Goal: Task Accomplishment & Management: Manage account settings

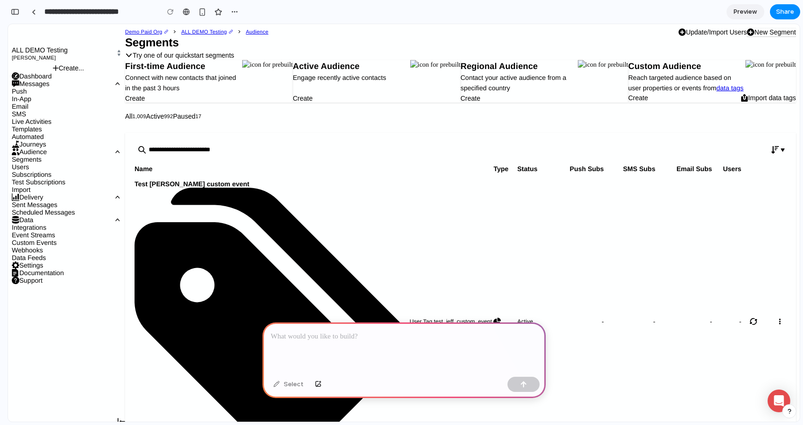
click at [410, 317] on span "User Tag test_jeff_custom_event_tag exists" at bounding box center [452, 324] width 84 height 15
click at [184, 188] on span "Test Jeff custom event" at bounding box center [314, 184] width 359 height 8
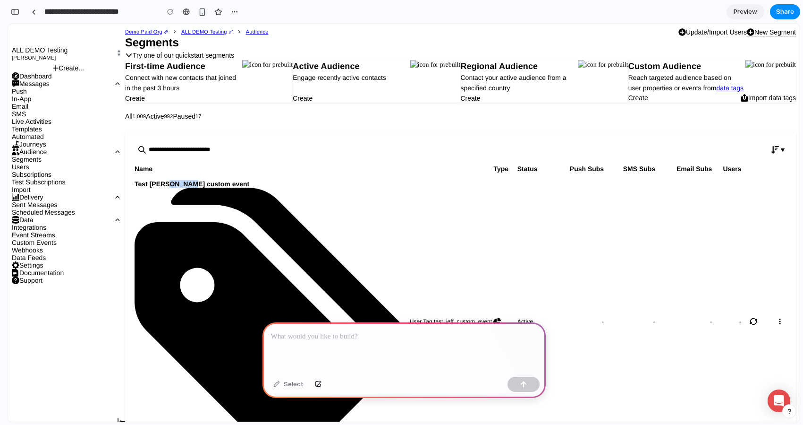
click at [184, 188] on span "Test Jeff custom event" at bounding box center [314, 184] width 359 height 8
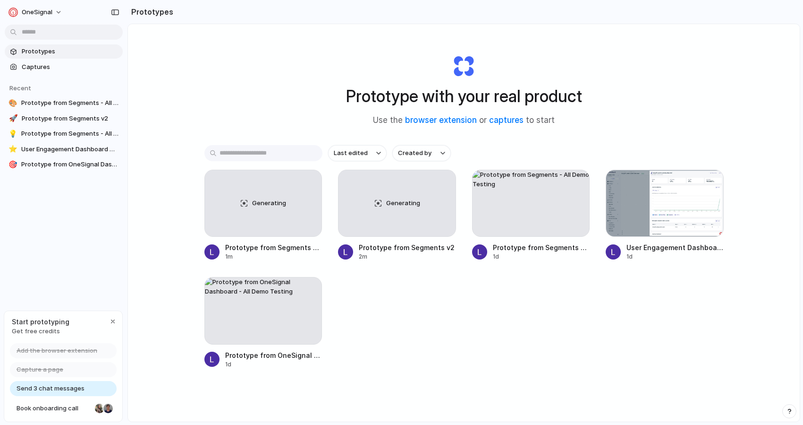
click at [67, 392] on span "Send 3 chat messages" at bounding box center [51, 388] width 68 height 9
click at [109, 318] on div "button" at bounding box center [113, 321] width 8 height 8
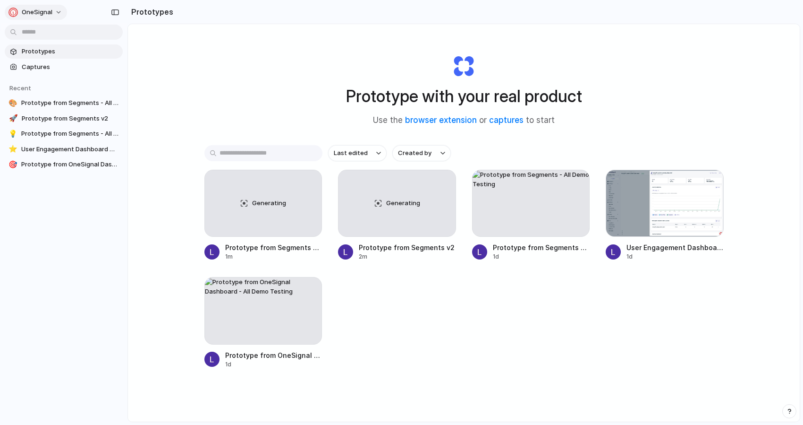
click at [56, 12] on button "OneSignal" at bounding box center [36, 12] width 62 height 15
click at [43, 37] on span "Settings" at bounding box center [35, 33] width 26 height 9
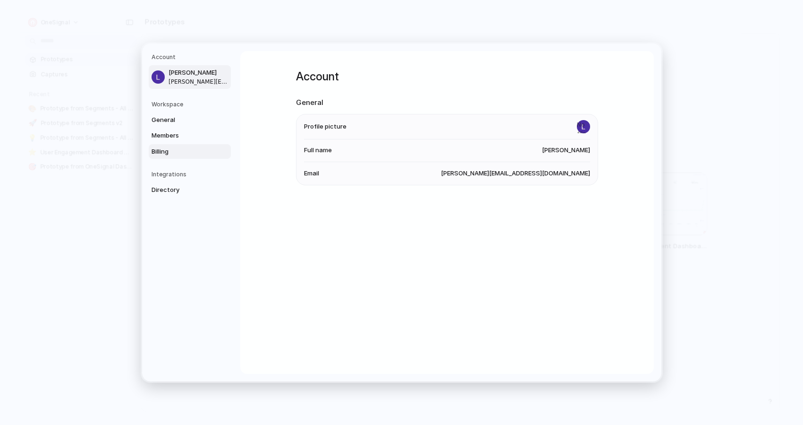
click at [170, 154] on span "Billing" at bounding box center [182, 151] width 60 height 9
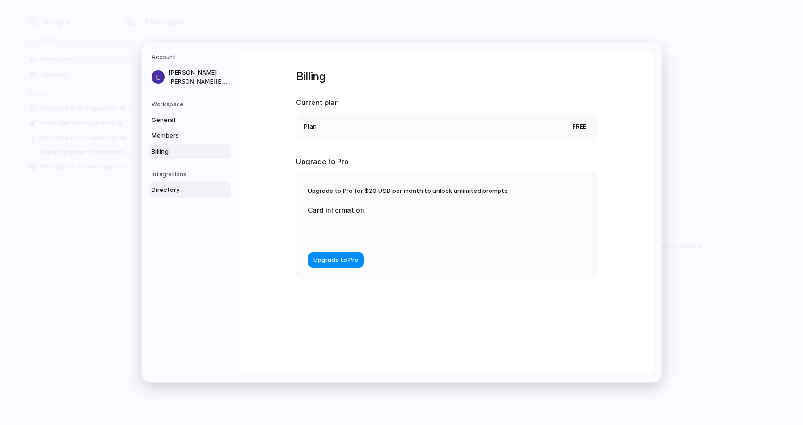
click at [169, 194] on span "Directory" at bounding box center [182, 189] width 60 height 9
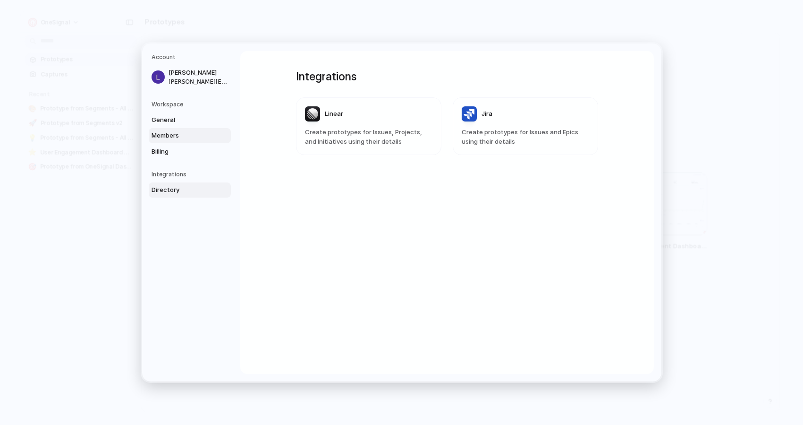
click at [170, 135] on span "Members" at bounding box center [182, 135] width 60 height 9
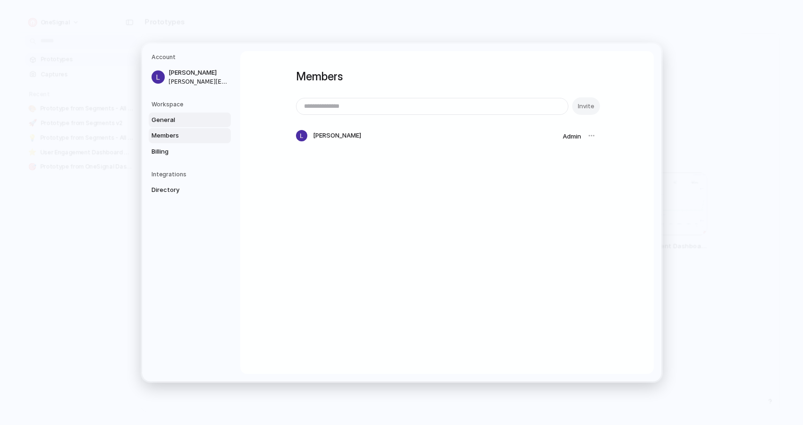
click at [170, 120] on span "General" at bounding box center [182, 119] width 60 height 9
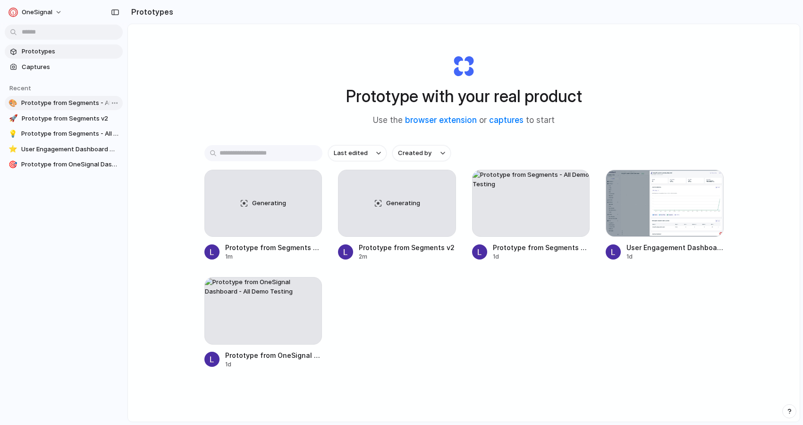
click at [66, 107] on span "Prototype from Segments - All Demo Testing" at bounding box center [70, 102] width 98 height 9
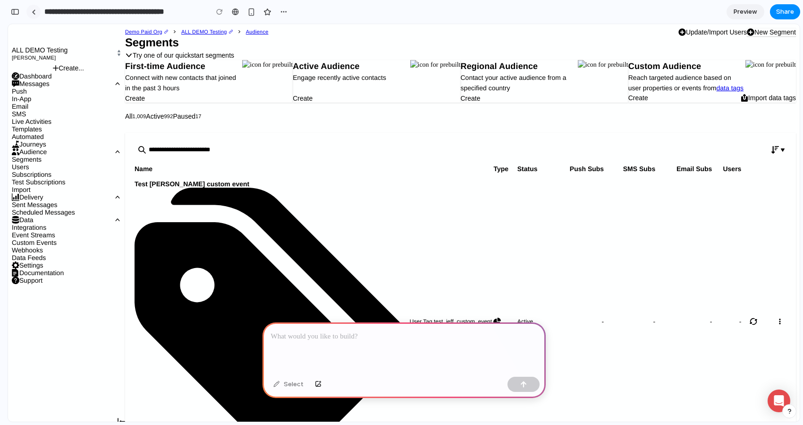
click at [34, 9] on div at bounding box center [34, 11] width 4 height 5
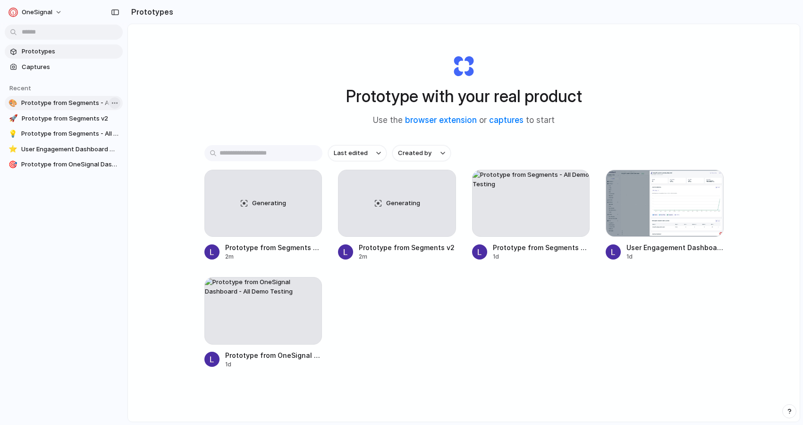
click at [118, 103] on body "OneSignal Prototypes Captures Recent 🎨 Prototype from Segments - All Demo Testi…" at bounding box center [401, 212] width 803 height 425
click at [128, 149] on span "Delete" at bounding box center [130, 152] width 20 height 9
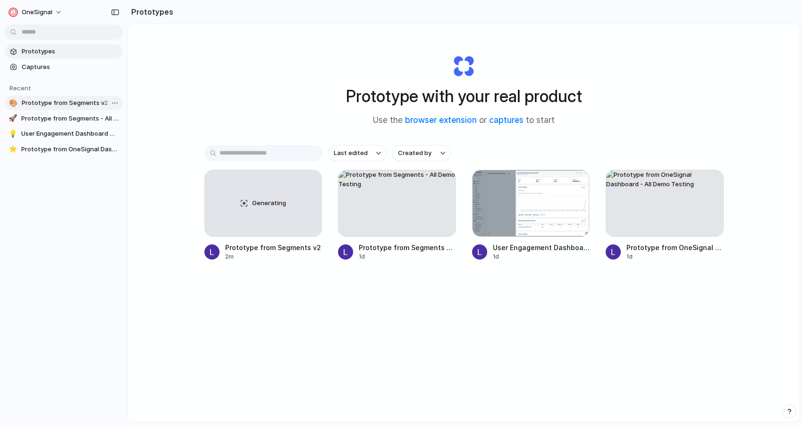
click at [72, 106] on span "Prototype from Segments v2" at bounding box center [70, 102] width 97 height 9
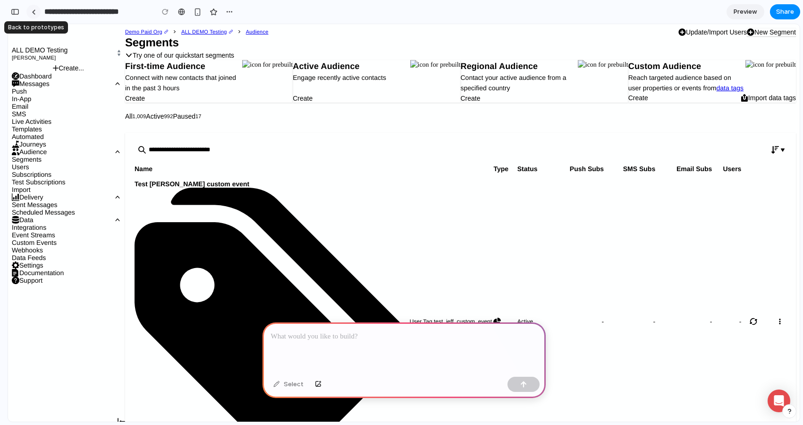
click at [34, 15] on link at bounding box center [33, 12] width 14 height 14
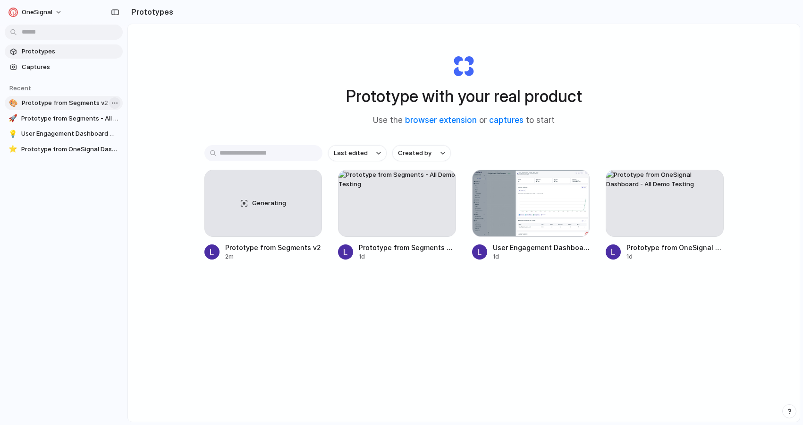
click at [112, 105] on body "OneSignal Prototypes Captures Recent 🎨 Prototype from Segments v2 🚀 Prototype f…" at bounding box center [401, 212] width 803 height 425
click at [135, 154] on span "Delete" at bounding box center [130, 152] width 20 height 9
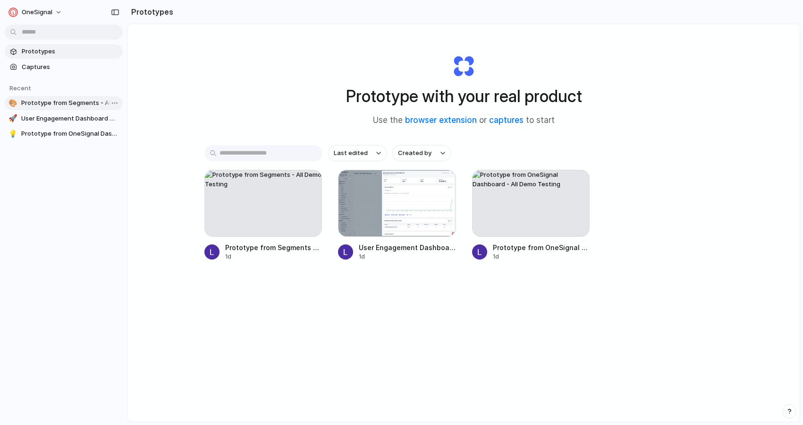
click at [69, 103] on span "Prototype from Segments - All Demo Testing" at bounding box center [70, 102] width 98 height 9
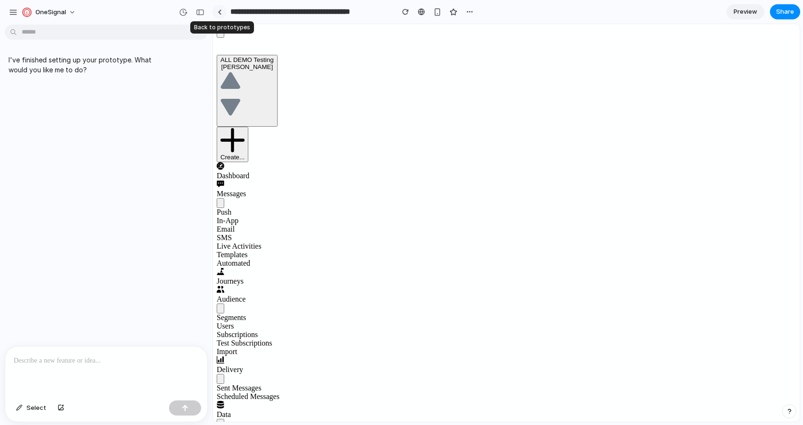
click at [217, 11] on link at bounding box center [220, 12] width 14 height 14
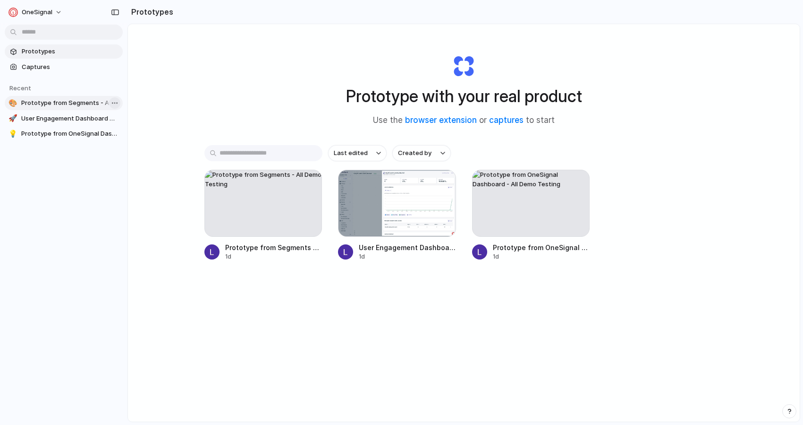
click at [114, 106] on body "OneSignal Prototypes Captures Recent 🎨 Prototype from Segments - All Demo Testi…" at bounding box center [401, 212] width 803 height 425
click at [134, 150] on span "Delete" at bounding box center [130, 152] width 20 height 9
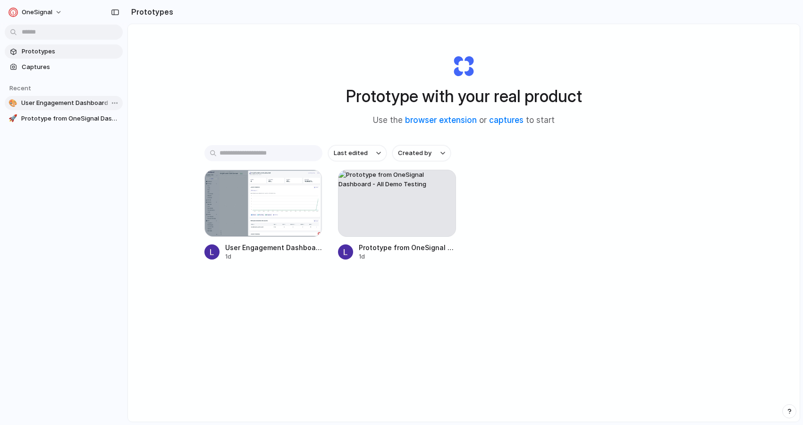
click at [74, 103] on span "User Engagement Dashboard with Channel Breakdown" at bounding box center [70, 102] width 98 height 9
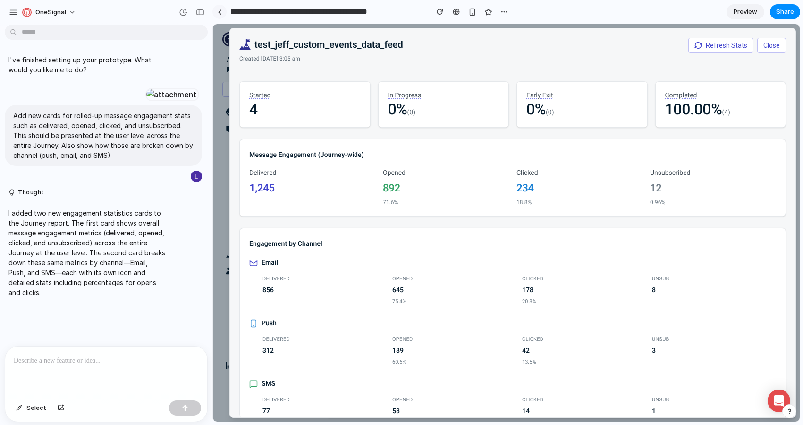
click at [221, 12] on div at bounding box center [220, 11] width 4 height 5
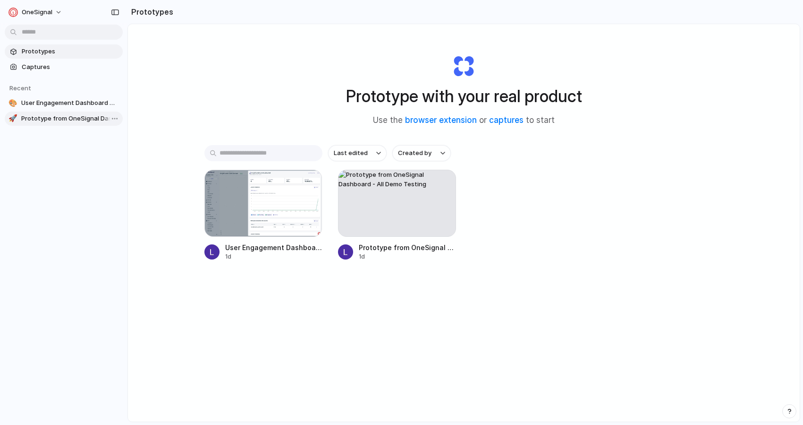
click at [50, 123] on link "🚀 Prototype from OneSignal Dashboard - All Demo Testing" at bounding box center [64, 118] width 118 height 14
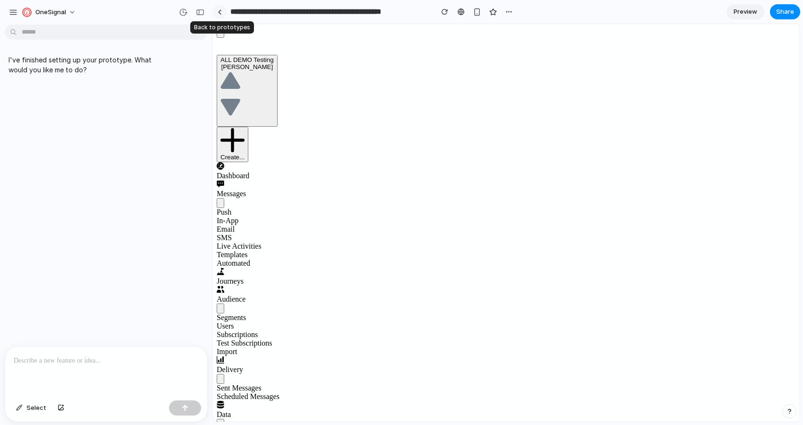
click at [219, 10] on div at bounding box center [220, 11] width 4 height 5
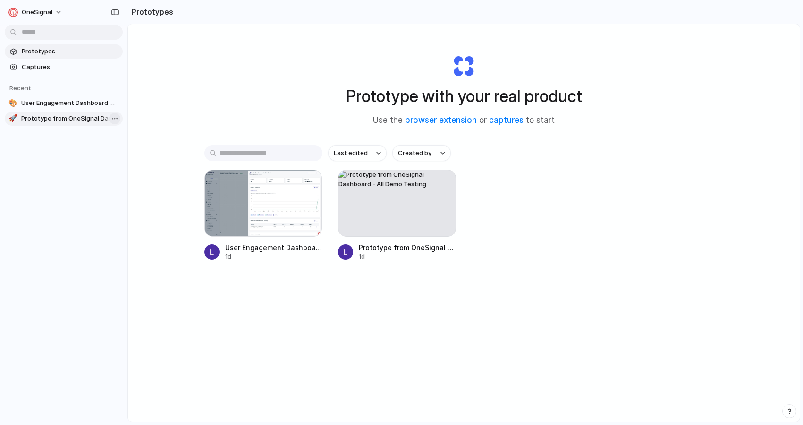
click at [115, 118] on body "OneSignal Prototypes Captures Recent 🎨 User Engagement Dashboard with Channel B…" at bounding box center [401, 212] width 803 height 425
click at [127, 165] on span "Delete" at bounding box center [130, 167] width 20 height 9
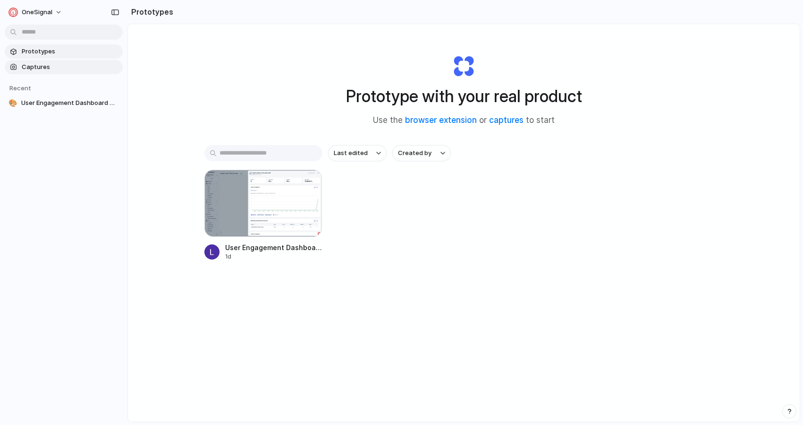
click at [55, 68] on span "Captures" at bounding box center [70, 66] width 97 height 9
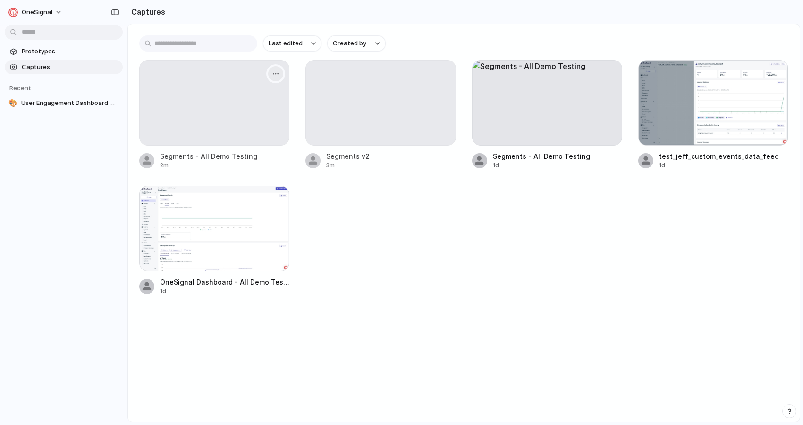
click at [274, 74] on div "button" at bounding box center [276, 74] width 8 height 8
click at [249, 155] on li "Delete" at bounding box center [245, 155] width 74 height 15
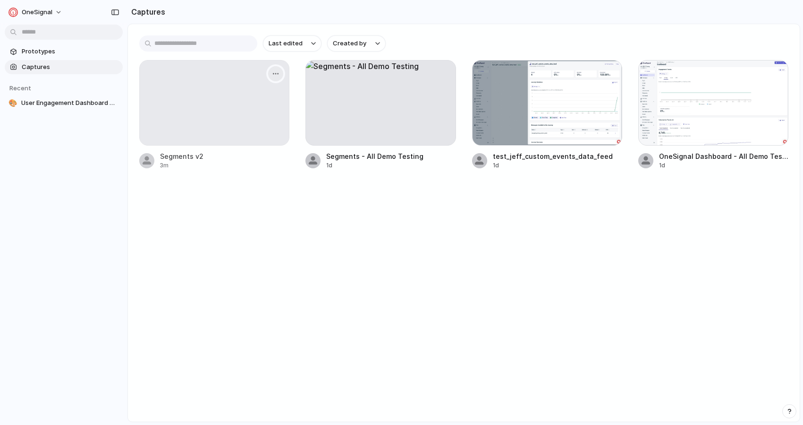
click at [277, 70] on div "button" at bounding box center [276, 74] width 8 height 8
click at [256, 159] on li "Delete" at bounding box center [245, 155] width 74 height 15
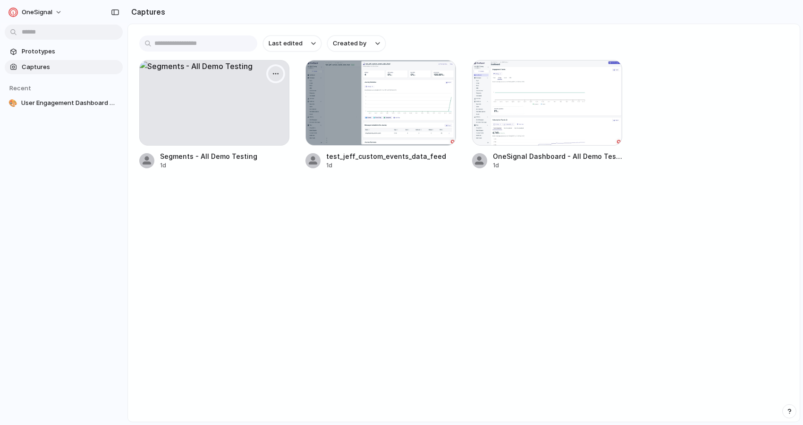
click at [279, 70] on div "button" at bounding box center [276, 74] width 8 height 8
click at [252, 160] on li "Delete" at bounding box center [245, 155] width 74 height 15
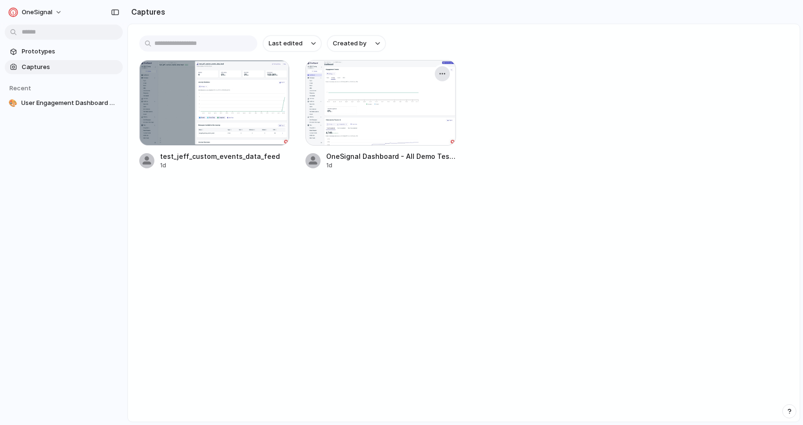
click at [442, 73] on div "button" at bounding box center [443, 74] width 8 height 8
click at [359, 256] on div "Create prototype Rename Copy link Open original page Delete" at bounding box center [401, 212] width 803 height 425
click at [40, 54] on span "Prototypes" at bounding box center [70, 51] width 97 height 9
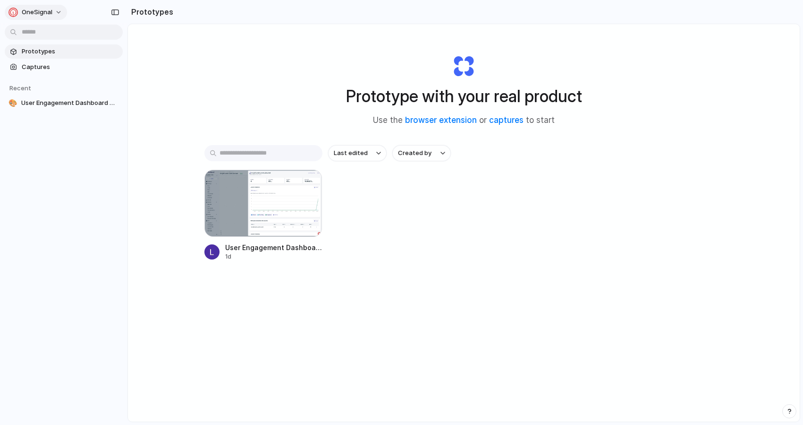
click at [41, 9] on span "OneSignal" at bounding box center [37, 12] width 31 height 9
click at [58, 234] on div "Settings Invite members Change theme Sign out" at bounding box center [401, 212] width 803 height 425
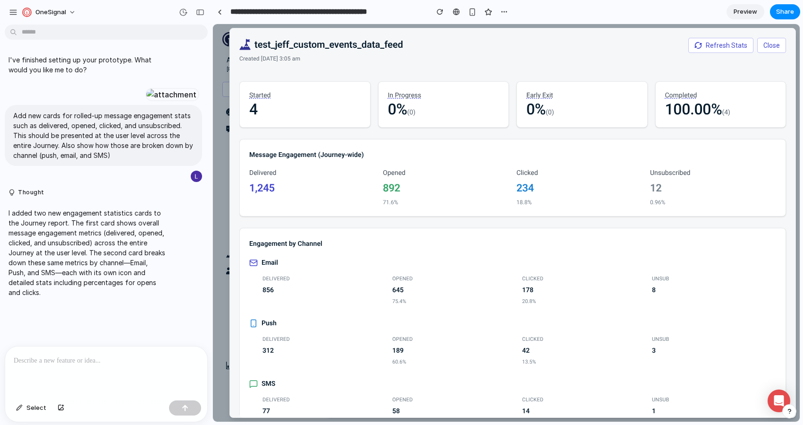
scroll to position [35, 0]
